Goal: Task Accomplishment & Management: Manage account settings

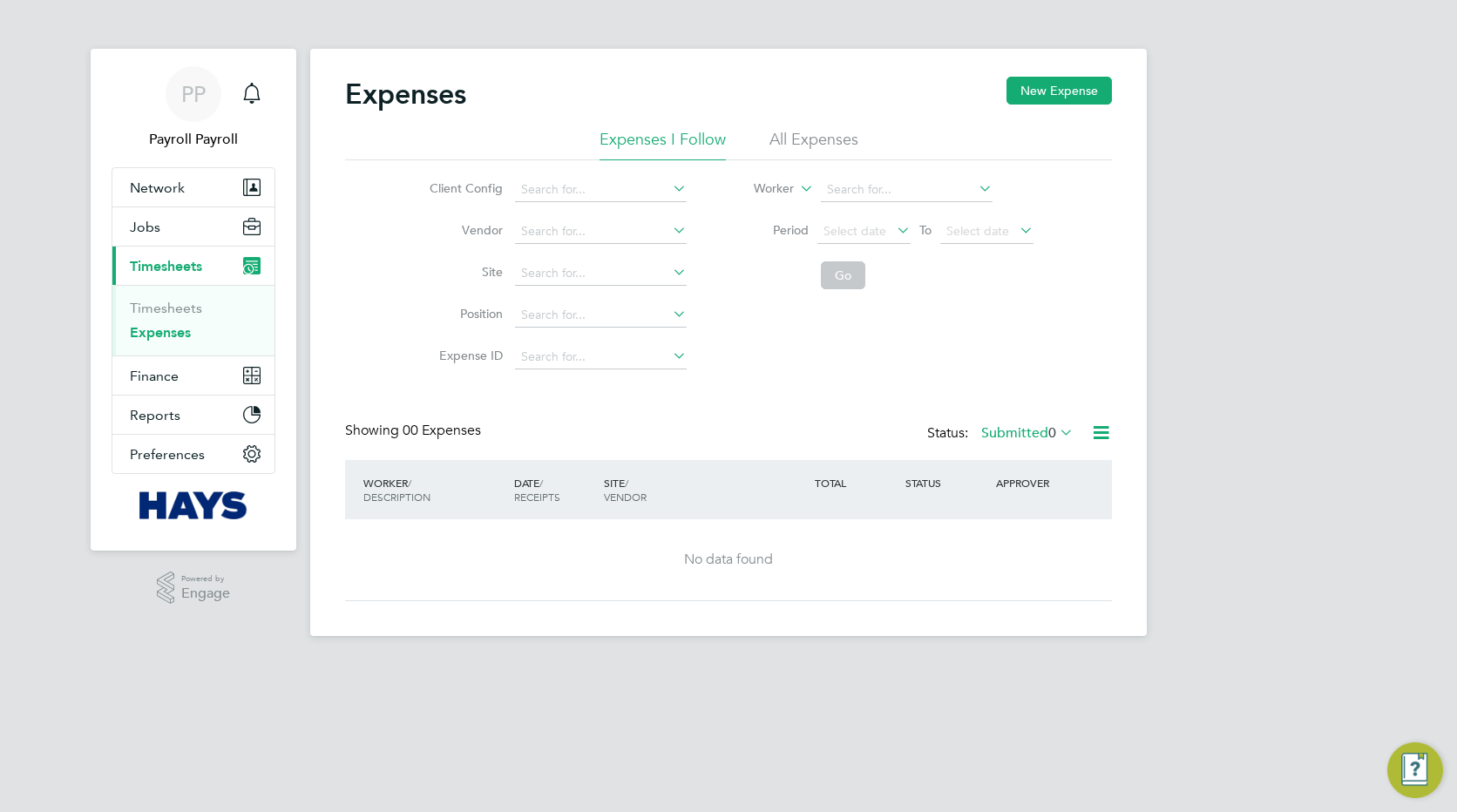
click at [170, 330] on link "Expenses" at bounding box center [160, 333] width 61 height 17
click at [995, 434] on label "Submitted 0" at bounding box center [1027, 433] width 93 height 17
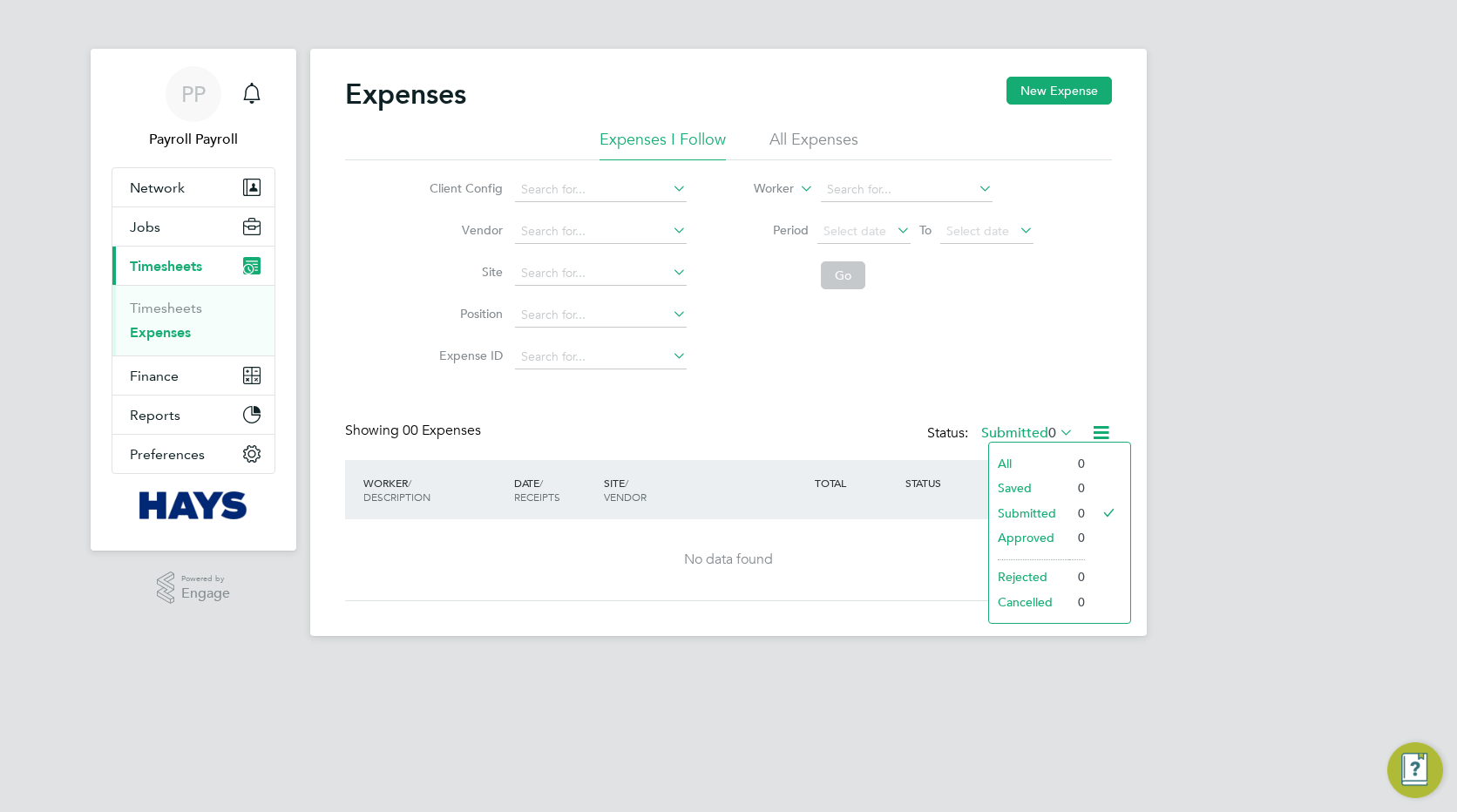
click at [785, 128] on div "Expenses New Expense" at bounding box center [728, 102] width 767 height 52
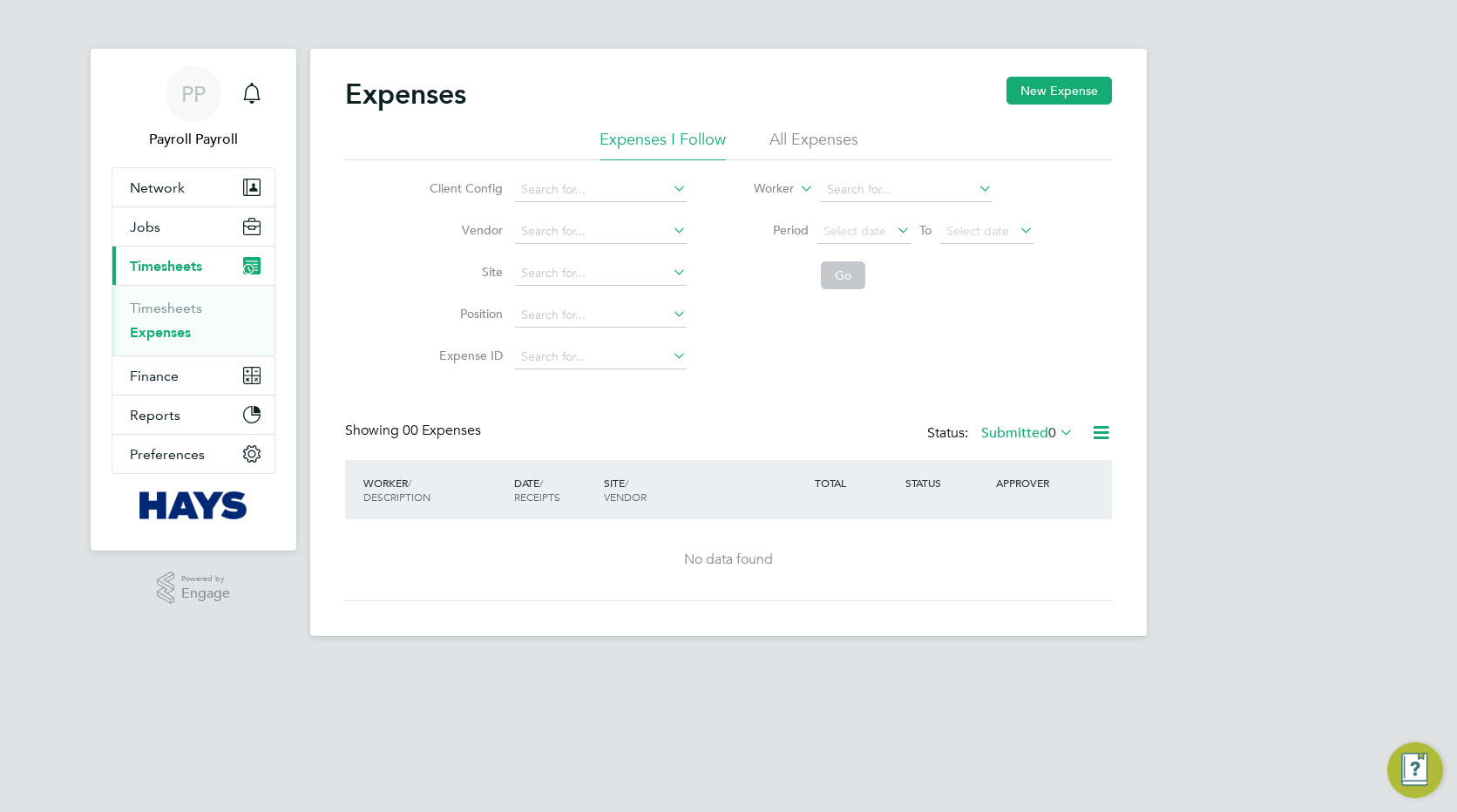
click at [789, 137] on li "All Expenses" at bounding box center [814, 144] width 89 height 31
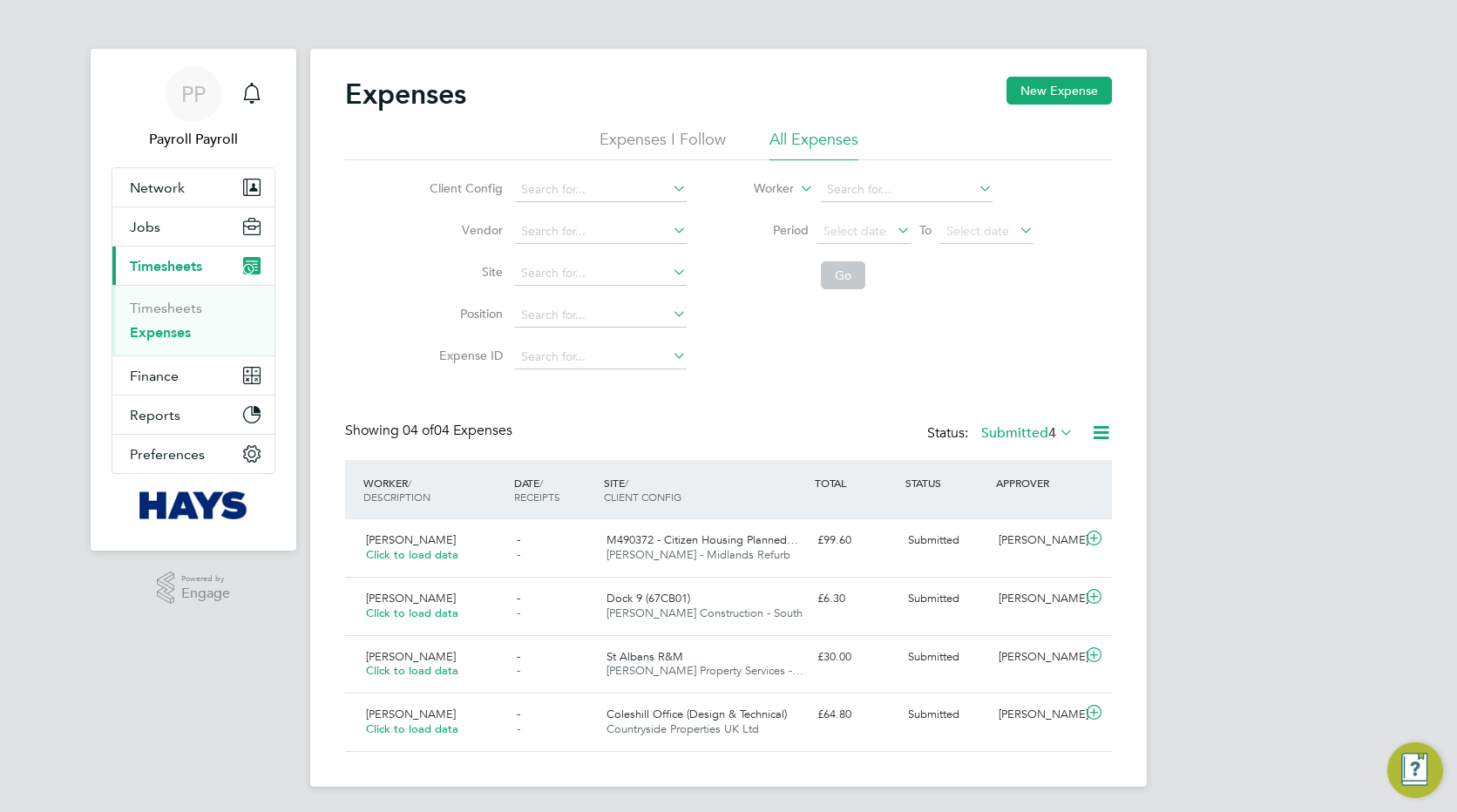
click at [998, 431] on label "Submitted 4" at bounding box center [1027, 433] width 93 height 17
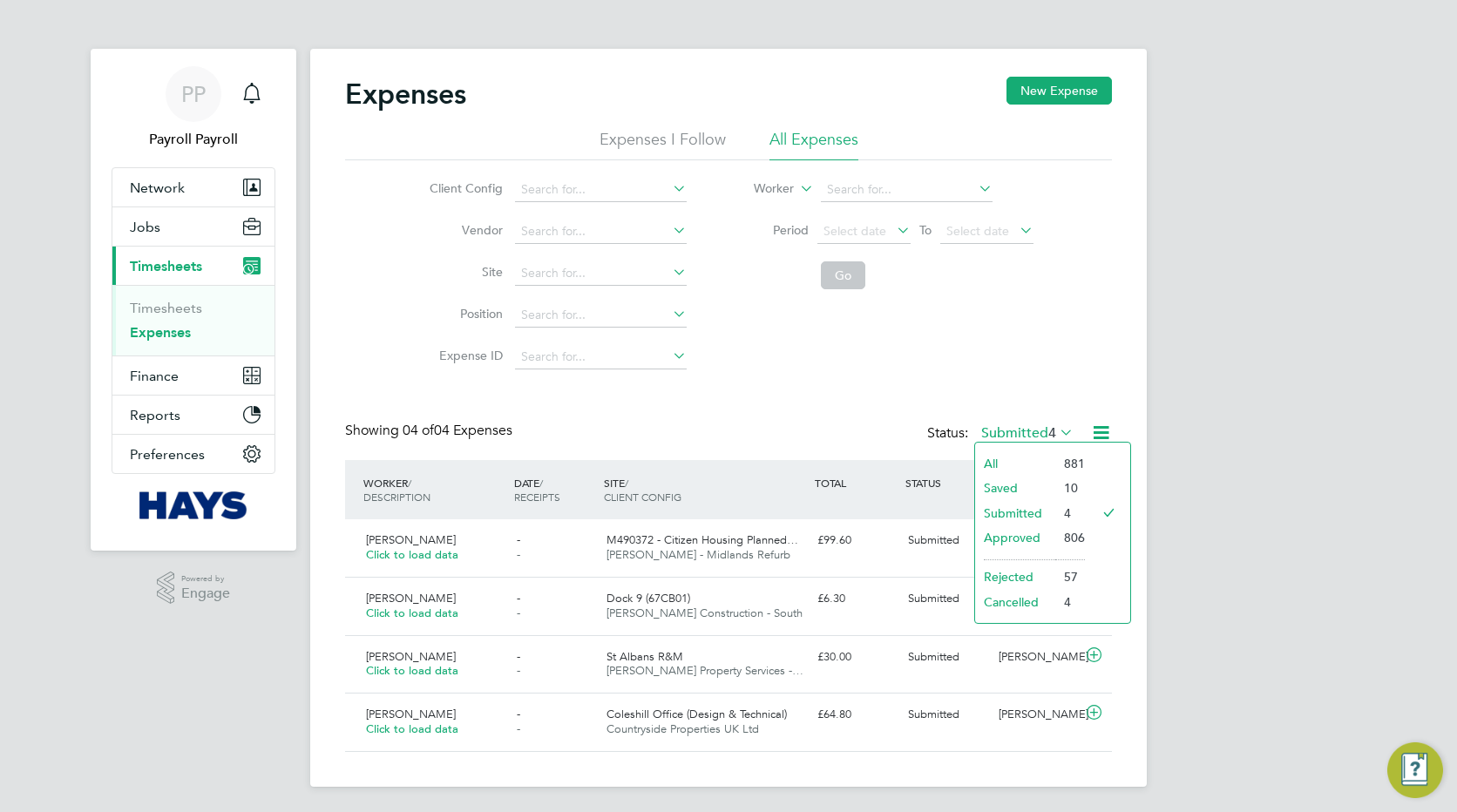
click at [998, 459] on li "All" at bounding box center [1015, 463] width 80 height 25
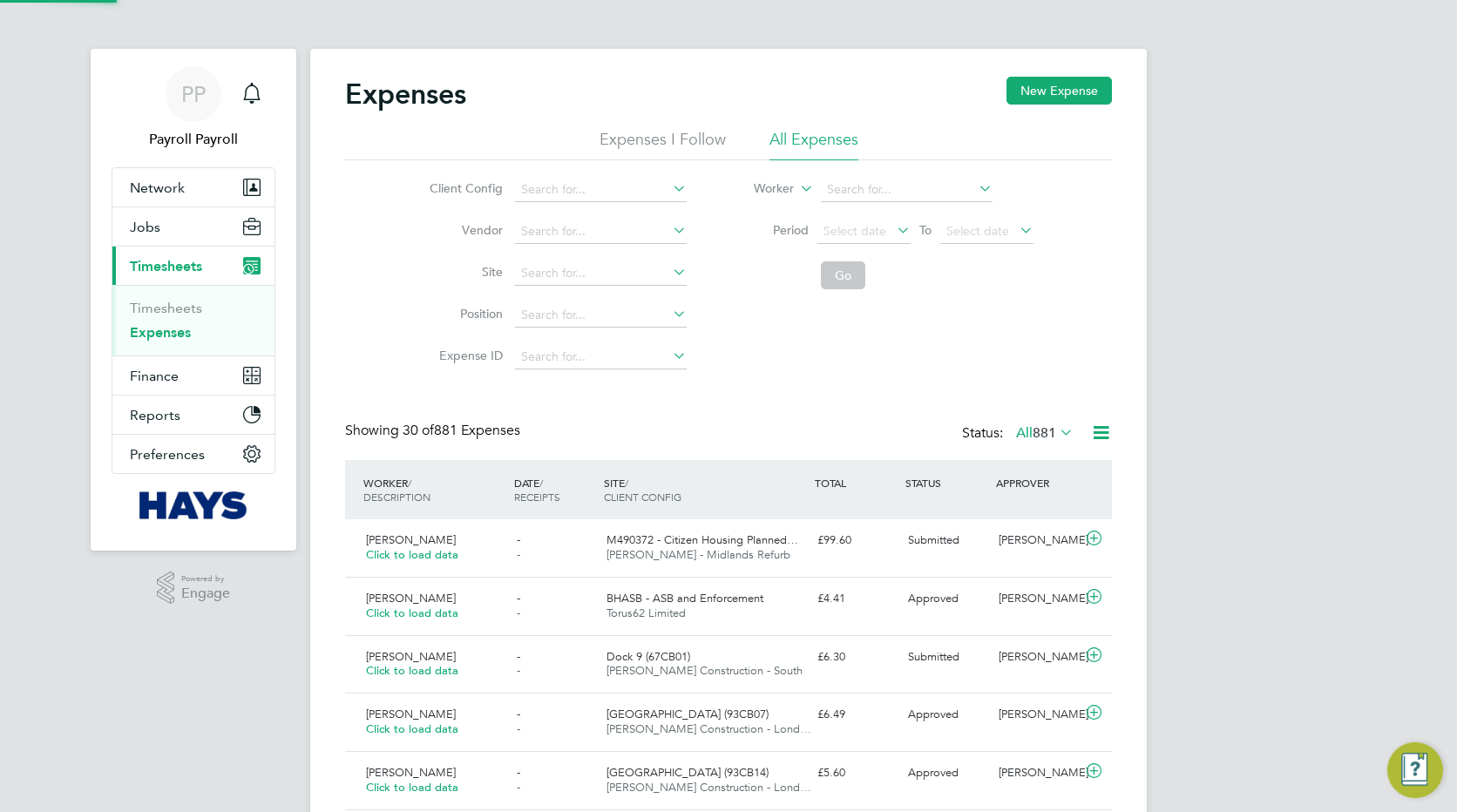
scroll to position [44, 152]
click at [405, 596] on span "[PERSON_NAME]" at bounding box center [411, 598] width 90 height 15
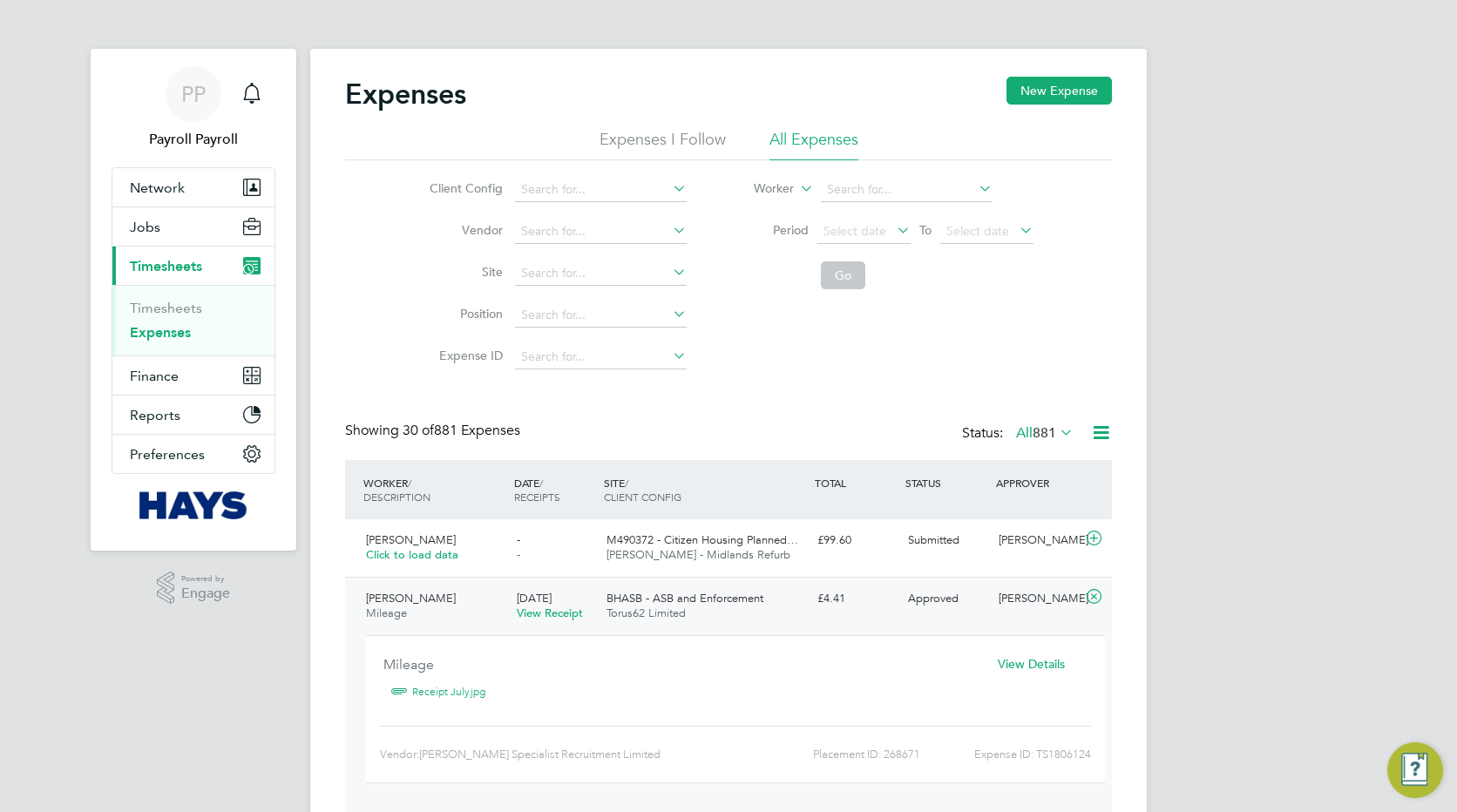
click at [432, 692] on link "Receipt July.jpg" at bounding box center [449, 692] width 73 height 26
click at [1036, 671] on span "View Details" at bounding box center [1031, 663] width 67 height 16
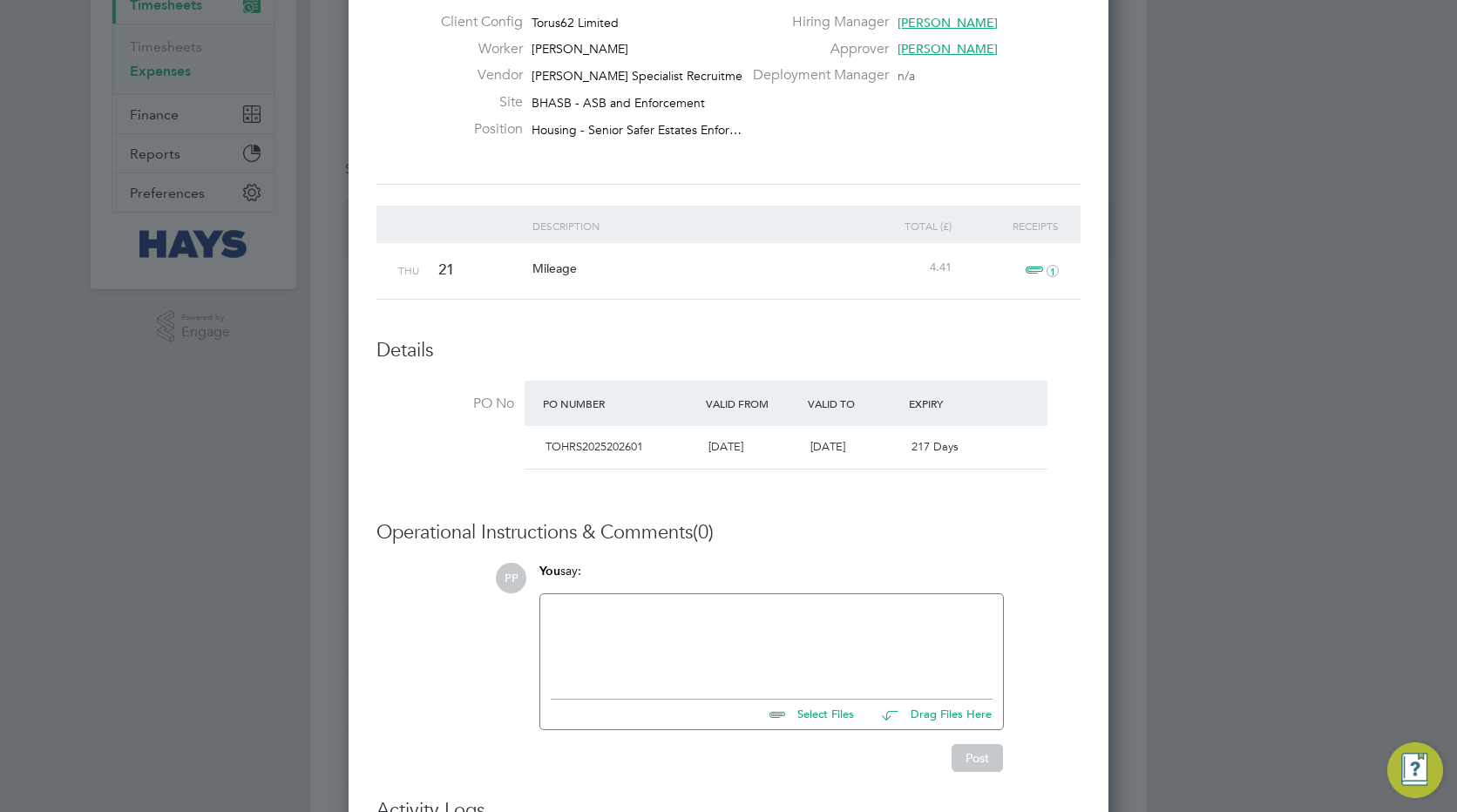
click at [1033, 270] on span "1" at bounding box center [1040, 271] width 39 height 21
click at [819, 353] on link "Receipt July.jpg" at bounding box center [798, 354] width 87 height 26
click at [1020, 545] on div "Operational Instructions & Comments (0) PP You say: Select Files Drag Files Her…" at bounding box center [728, 646] width 705 height 252
